Goal: Book appointment/travel/reservation

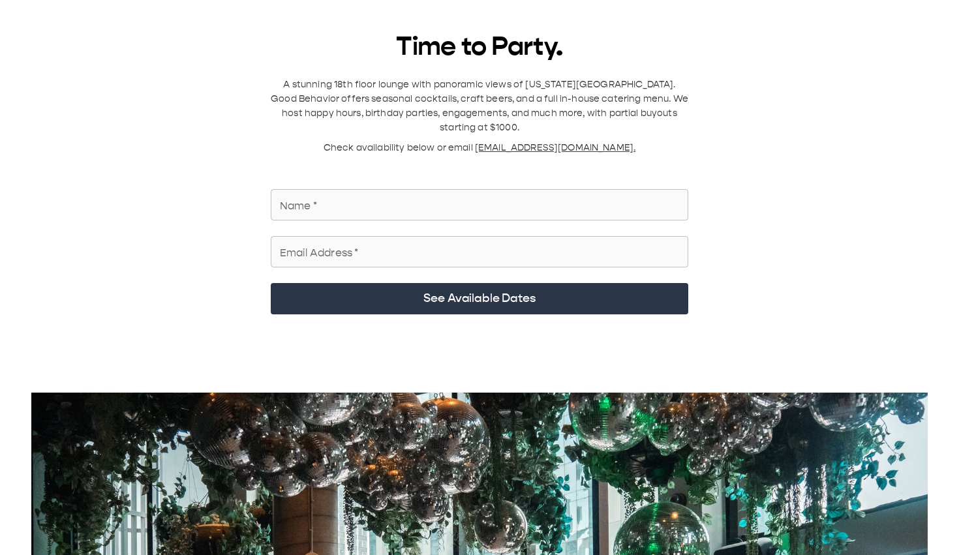
click at [345, 189] on input "Name   *" at bounding box center [480, 205] width 418 height 37
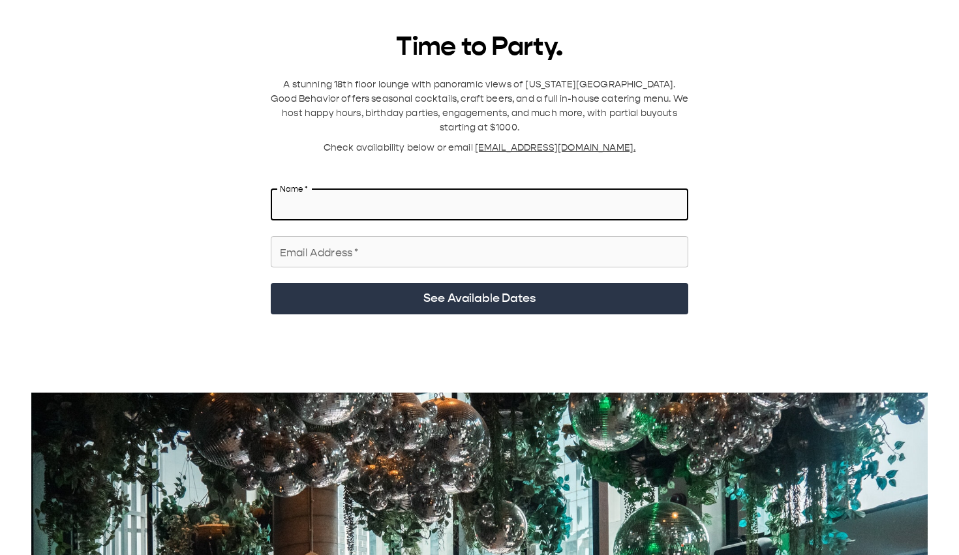
click at [345, 189] on input "Name   *" at bounding box center [480, 205] width 418 height 37
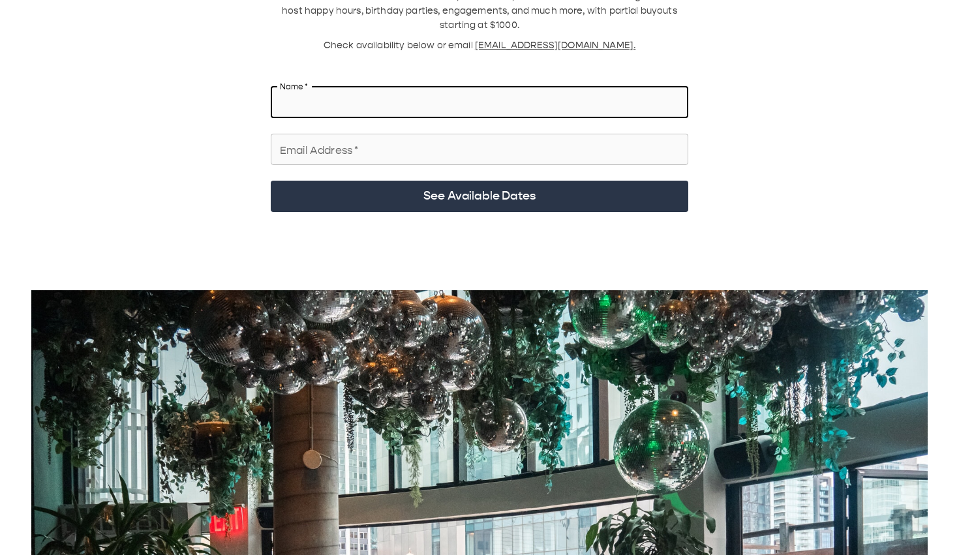
scroll to position [104, 0]
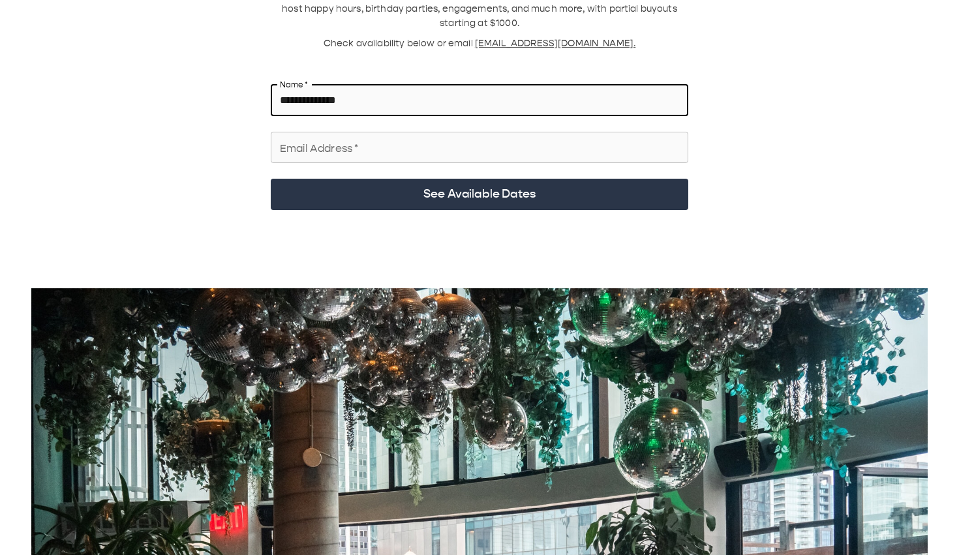
type input "**********"
click at [379, 139] on input "Email Address   *" at bounding box center [480, 147] width 418 height 37
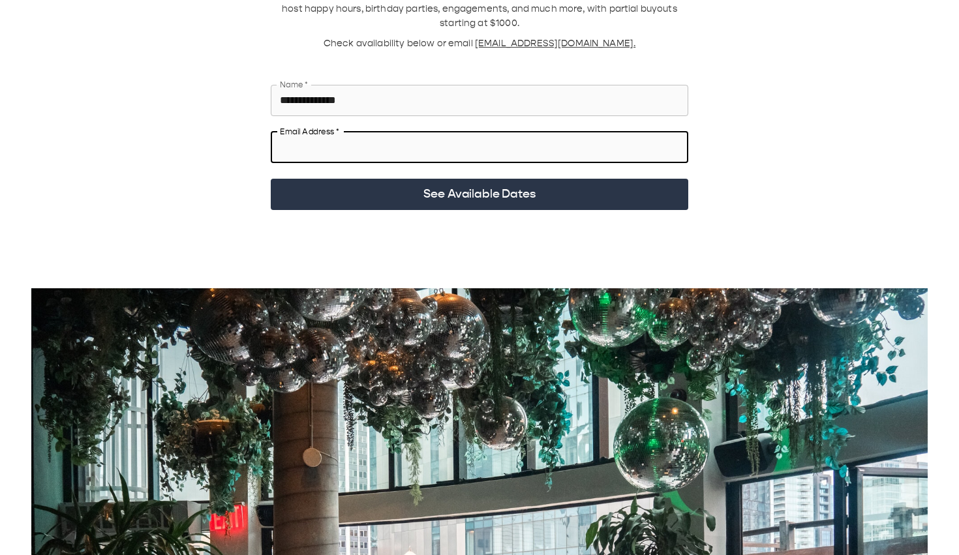
type input "**********"
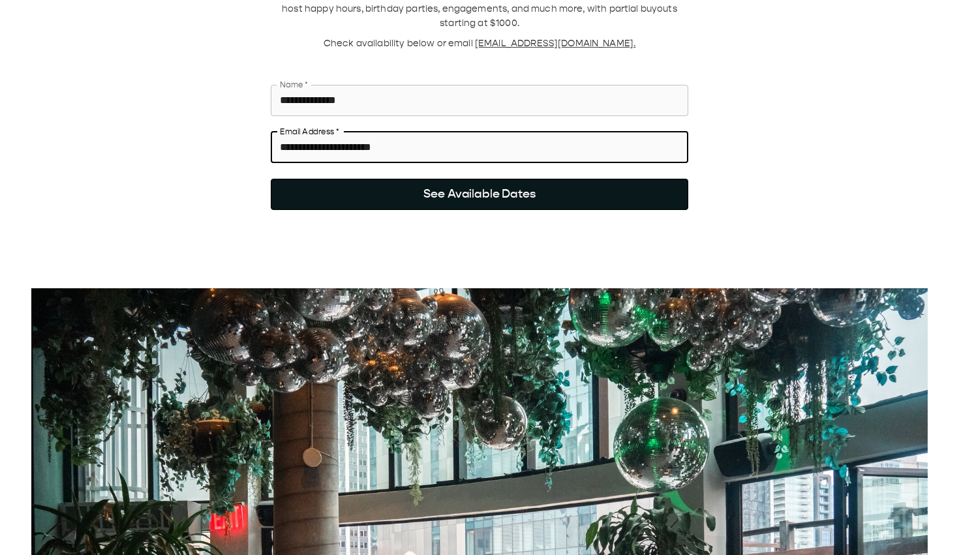
click at [371, 179] on button "See Available Dates" at bounding box center [480, 194] width 418 height 31
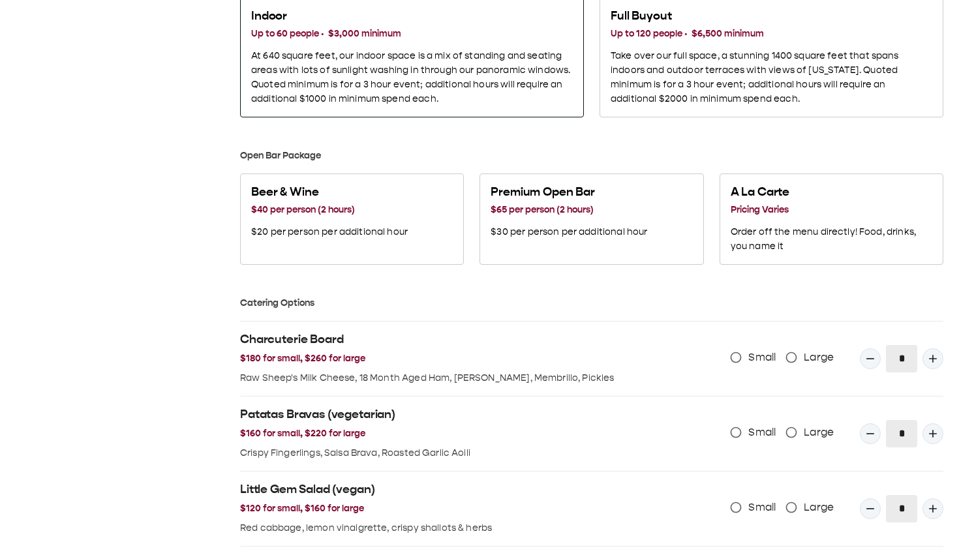
scroll to position [758, 0]
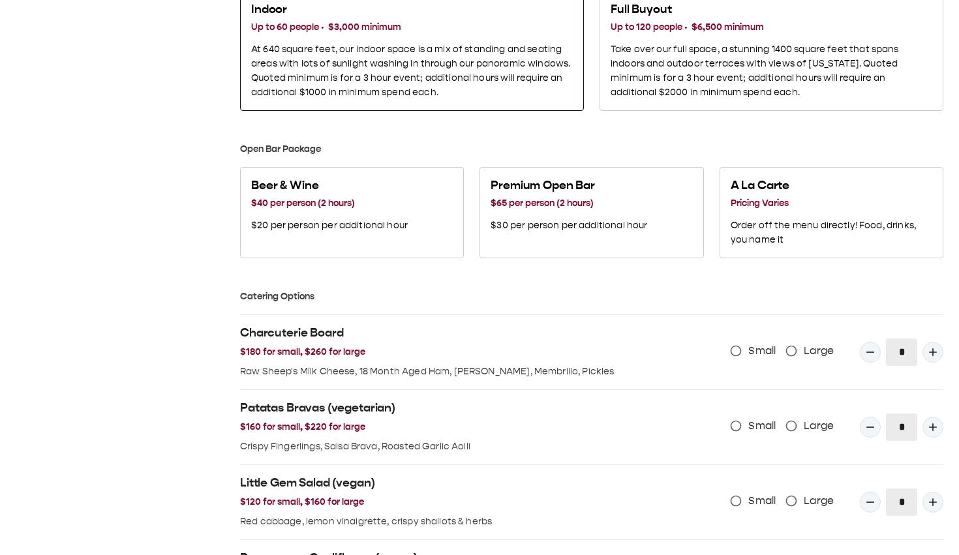
click at [493, 82] on p "At 640 square feet, our indoor space is a mix of standing and seating areas wit…" at bounding box center [412, 70] width 322 height 57
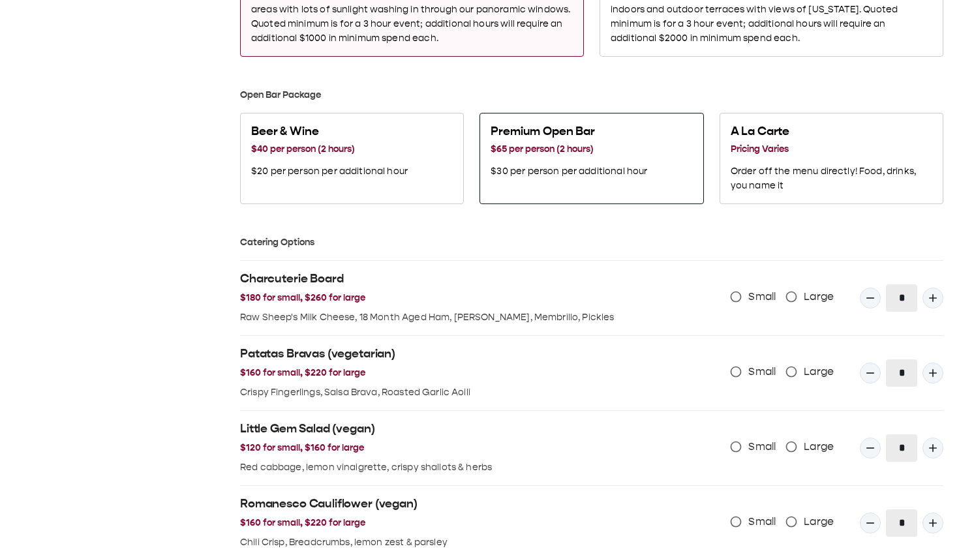
click at [546, 158] on div "Premium Open Bar $65 per person (2 hours) $30 per person per additional hour" at bounding box center [569, 151] width 157 height 55
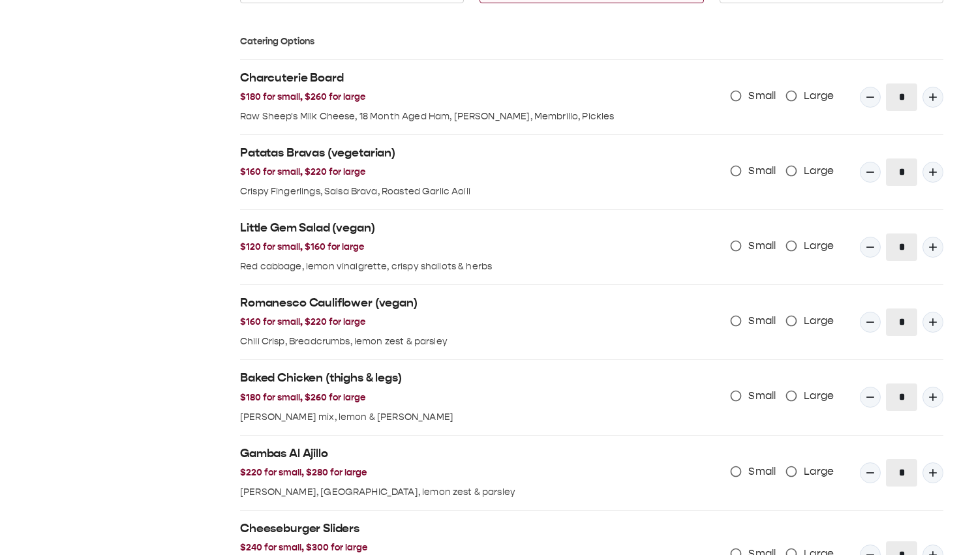
scroll to position [1016, 0]
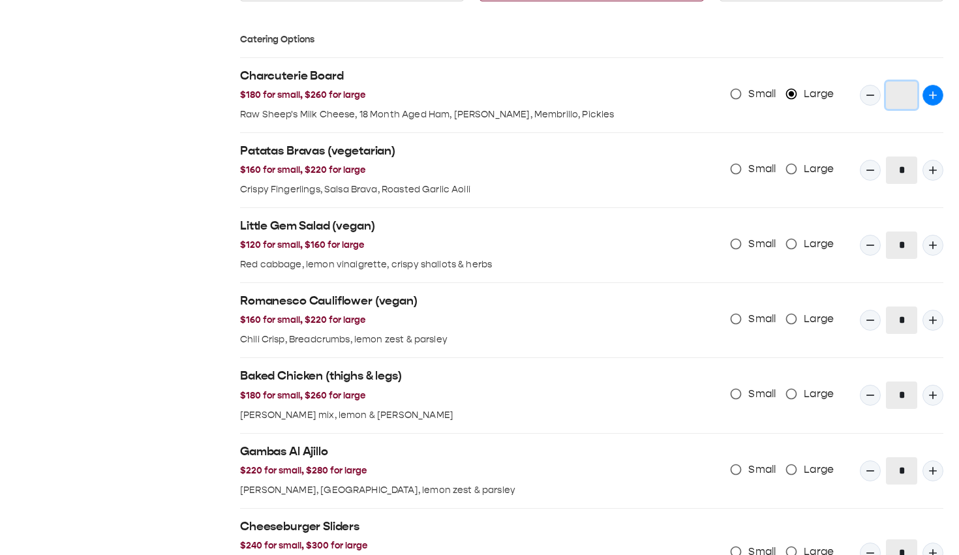
click at [927, 95] on icon "Quantity Input" at bounding box center [933, 95] width 13 height 13
type input "*"
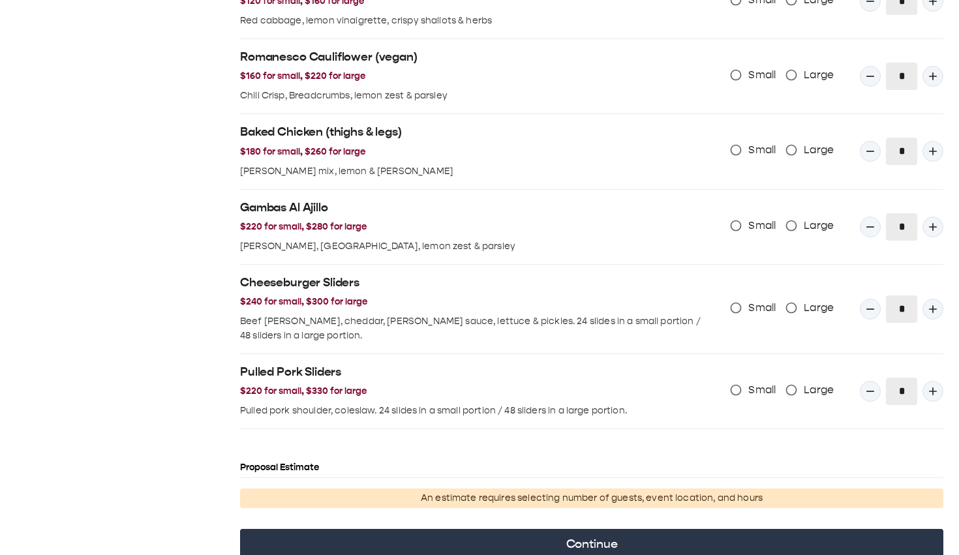
scroll to position [1334, 0]
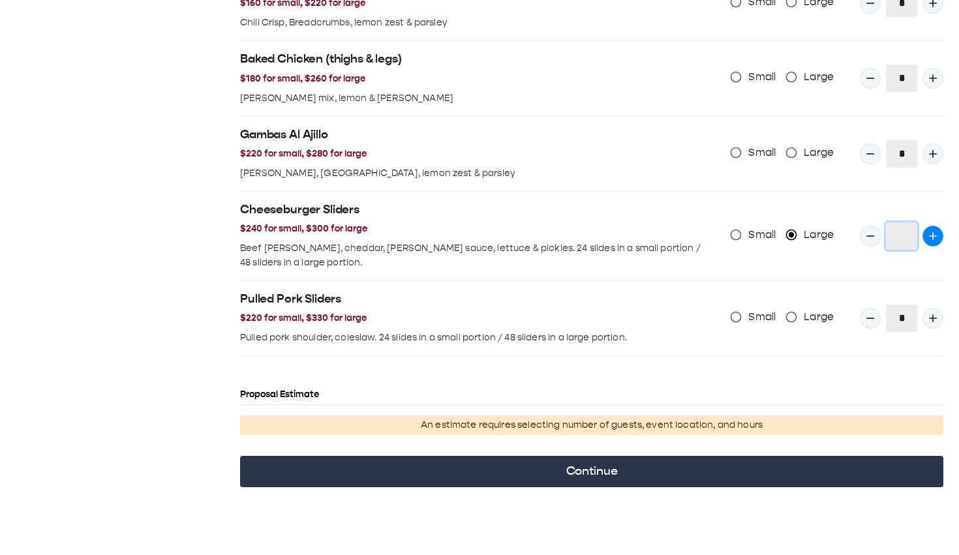
click at [933, 237] on icon "Quantity Input" at bounding box center [933, 236] width 8 height 8
type input "*"
click at [931, 312] on icon "Quantity Input" at bounding box center [933, 318] width 13 height 13
type input "*"
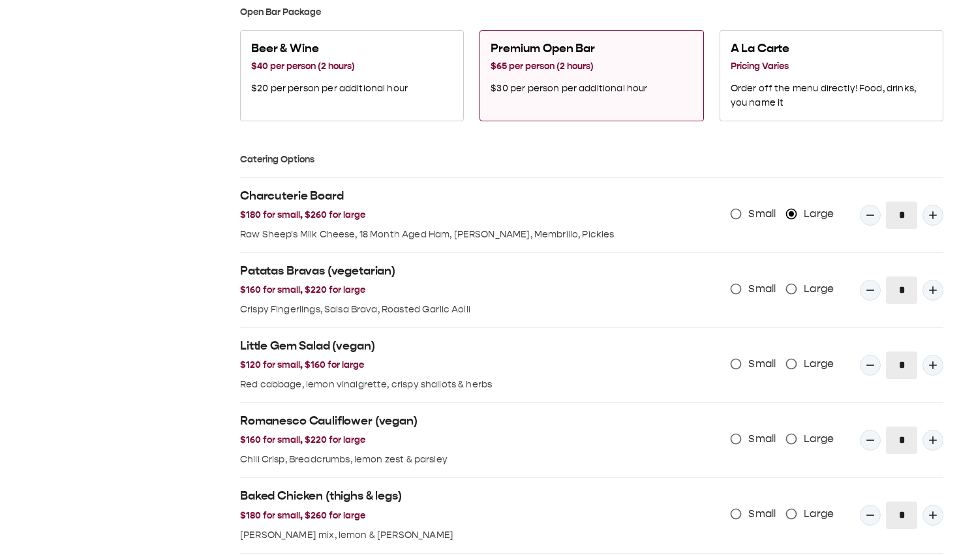
scroll to position [901, 0]
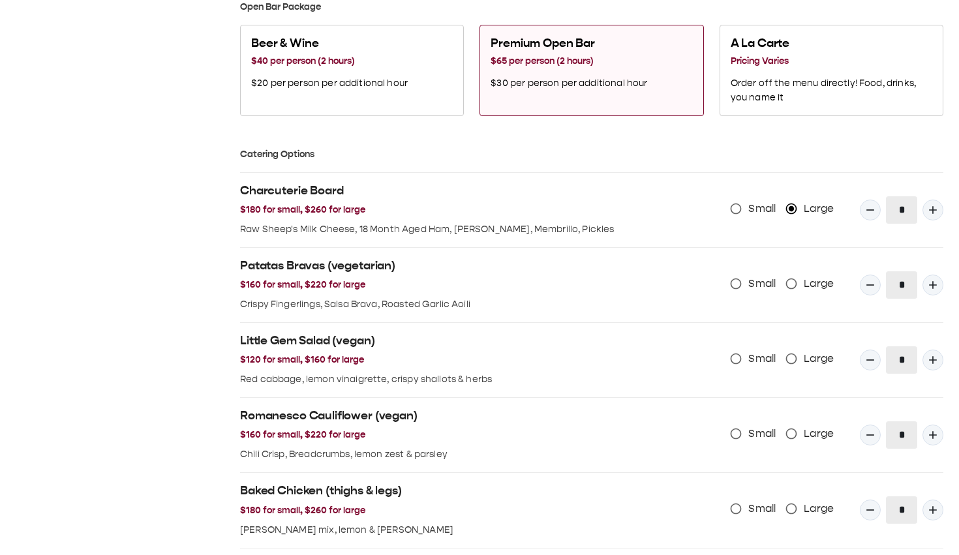
click at [812, 288] on span "Large" at bounding box center [819, 284] width 30 height 16
click at [928, 284] on icon "Quantity Input" at bounding box center [933, 285] width 13 height 13
type input "*"
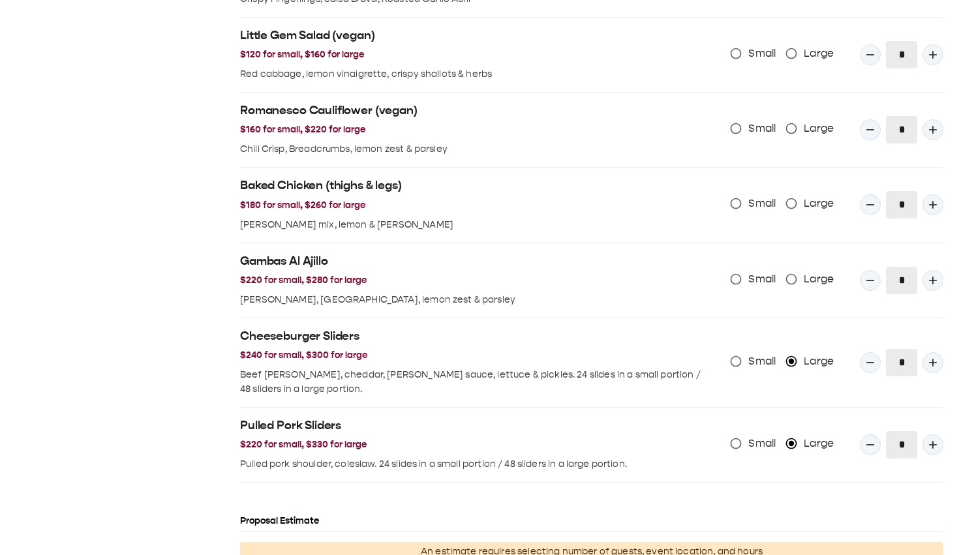
scroll to position [1334, 0]
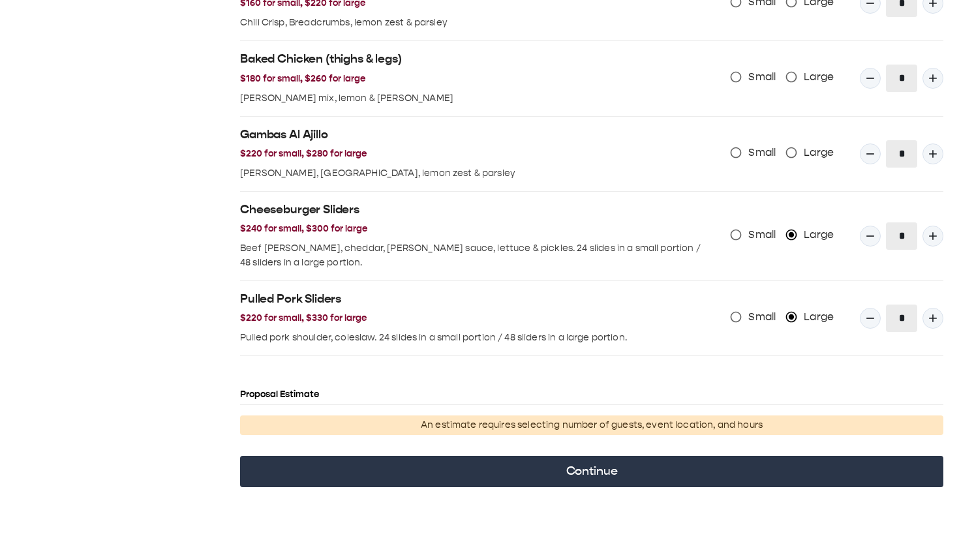
click at [666, 431] on p "An estimate requires selecting number of guests, event location, and hours" at bounding box center [591, 425] width 693 height 14
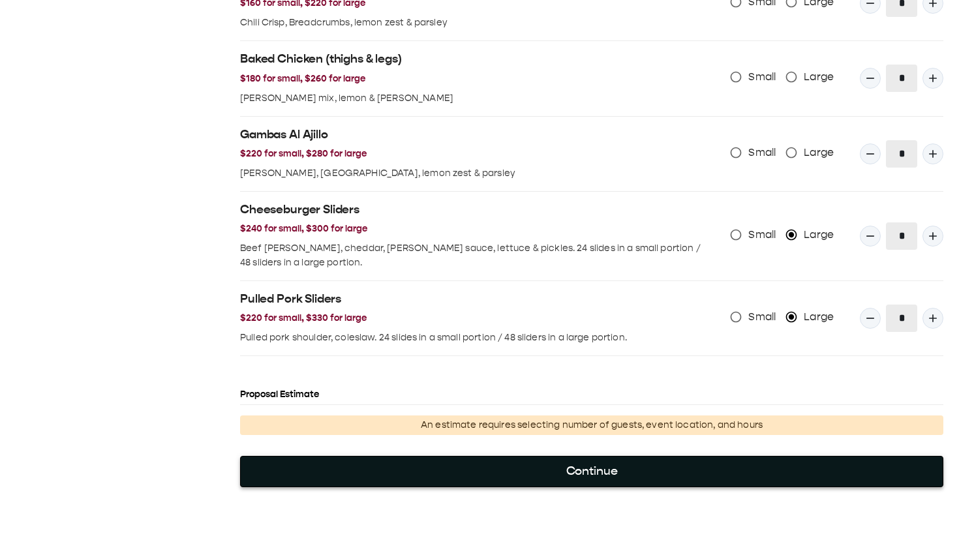
click at [652, 481] on button "Continue" at bounding box center [592, 471] width 704 height 31
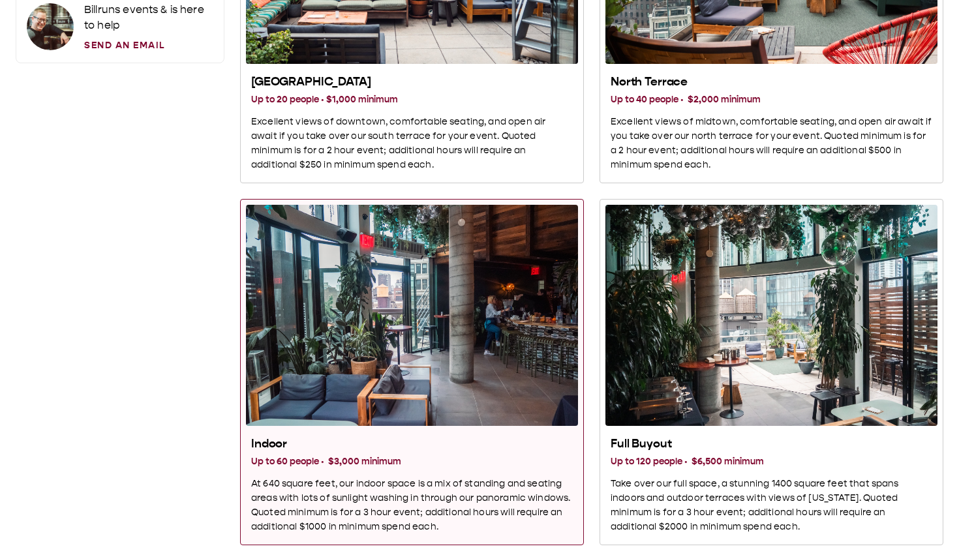
scroll to position [0, 0]
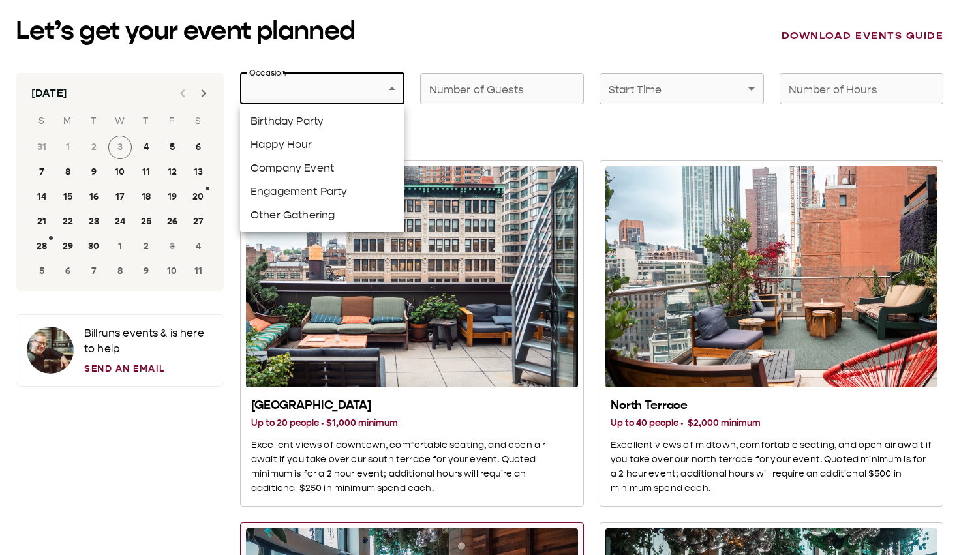
click at [318, 172] on li "Company Event" at bounding box center [322, 168] width 164 height 23
type input "**********"
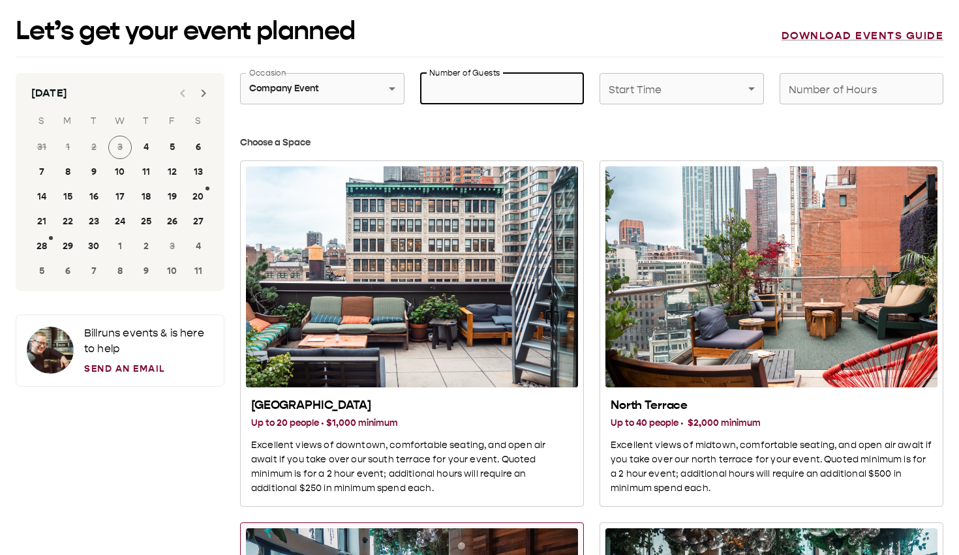
click at [469, 99] on input "Number of Guests" at bounding box center [502, 88] width 164 height 37
type input "**"
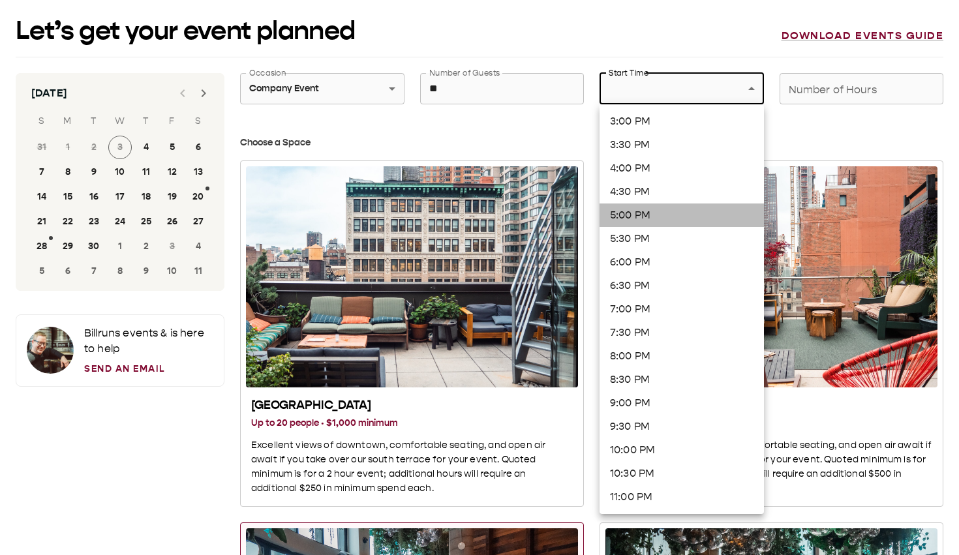
click at [632, 221] on li "5:00 PM" at bounding box center [682, 215] width 164 height 23
type input "*******"
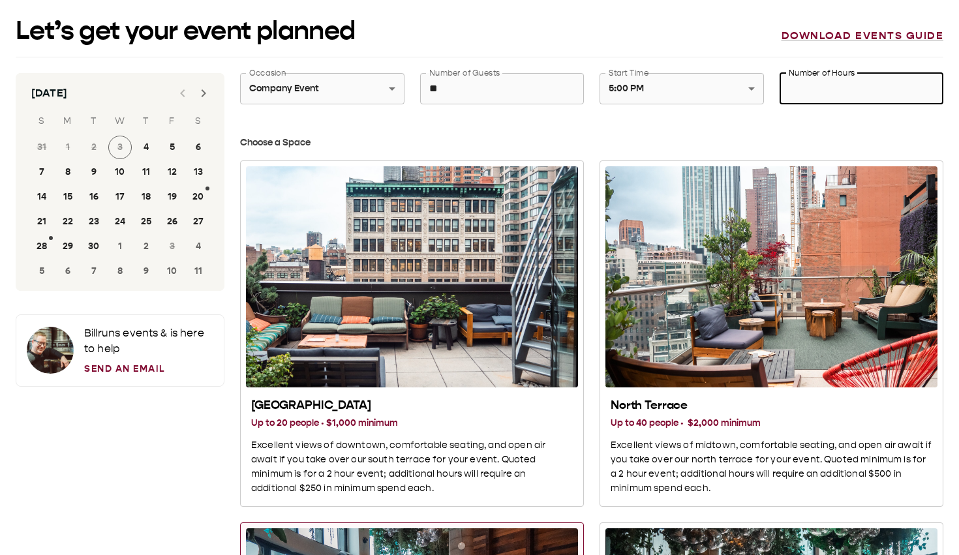
click at [820, 99] on input "Number of Hours" at bounding box center [862, 88] width 164 height 37
type input "*"
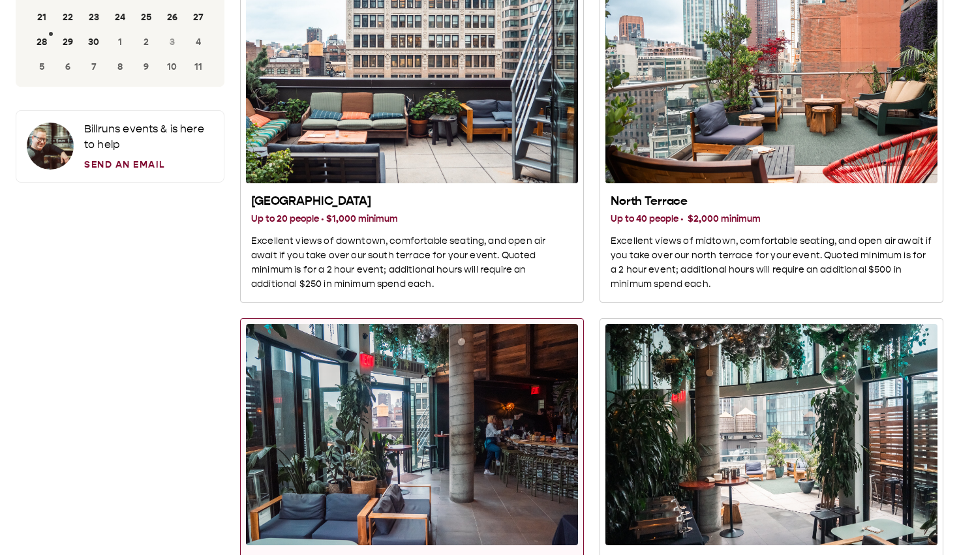
scroll to position [202, 0]
